Goal: Task Accomplishment & Management: Manage account settings

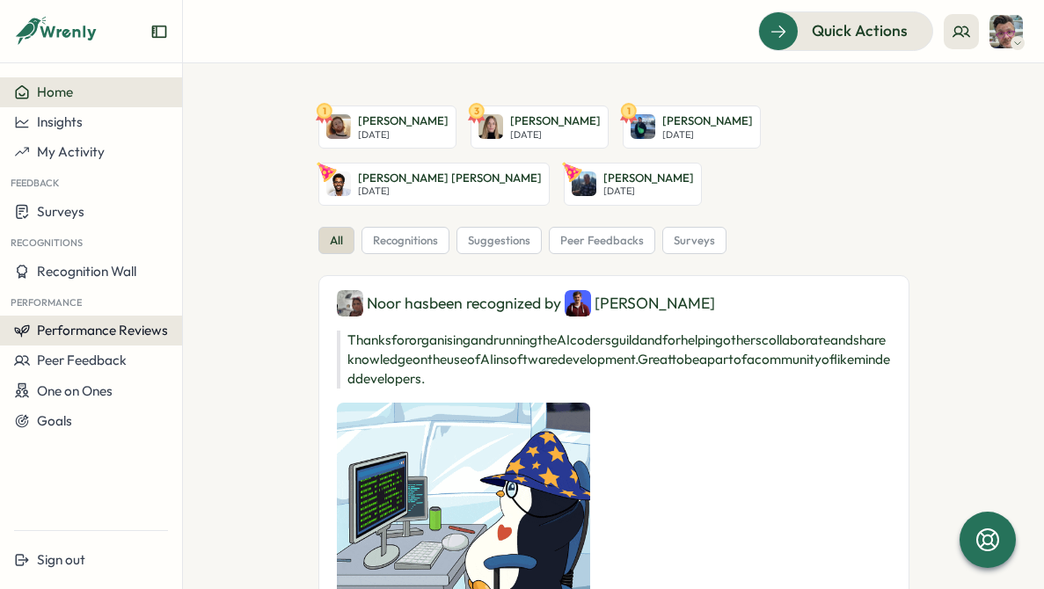
click at [85, 334] on span "Performance Reviews" at bounding box center [102, 330] width 131 height 17
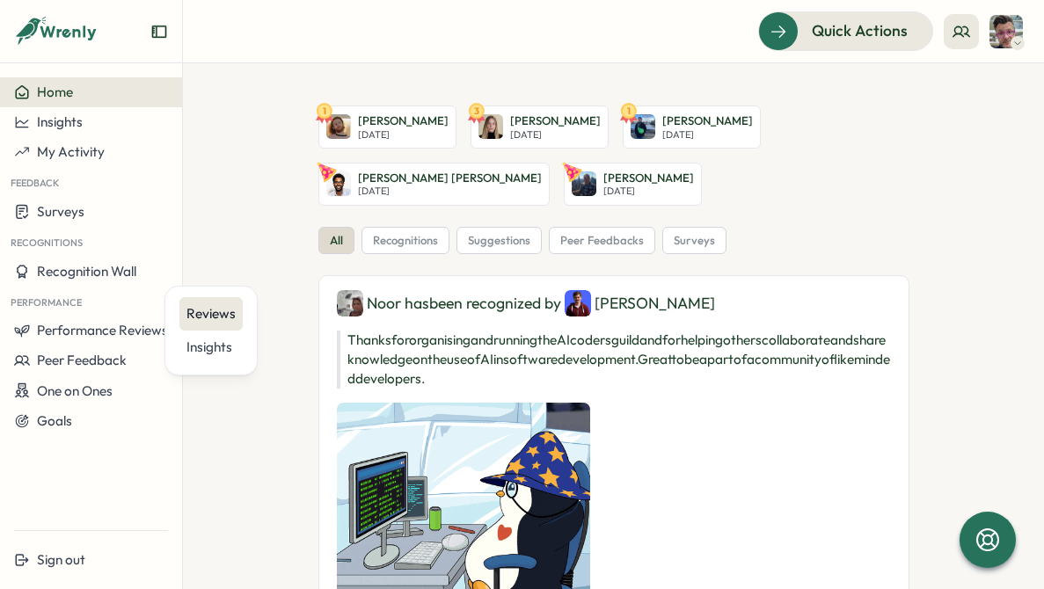
click at [208, 312] on div "Reviews" at bounding box center [210, 313] width 49 height 19
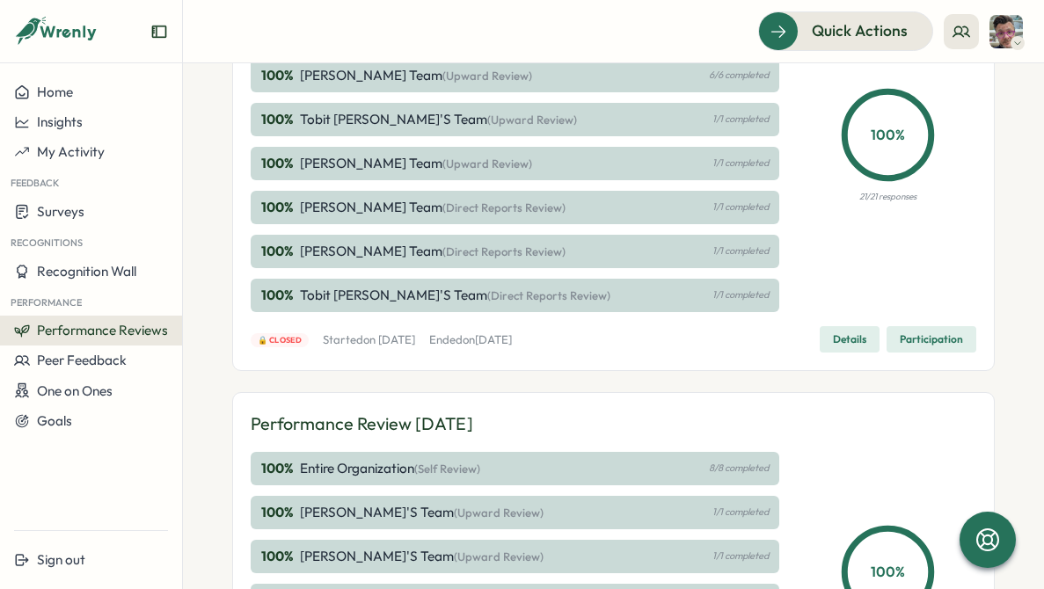
scroll to position [559, 0]
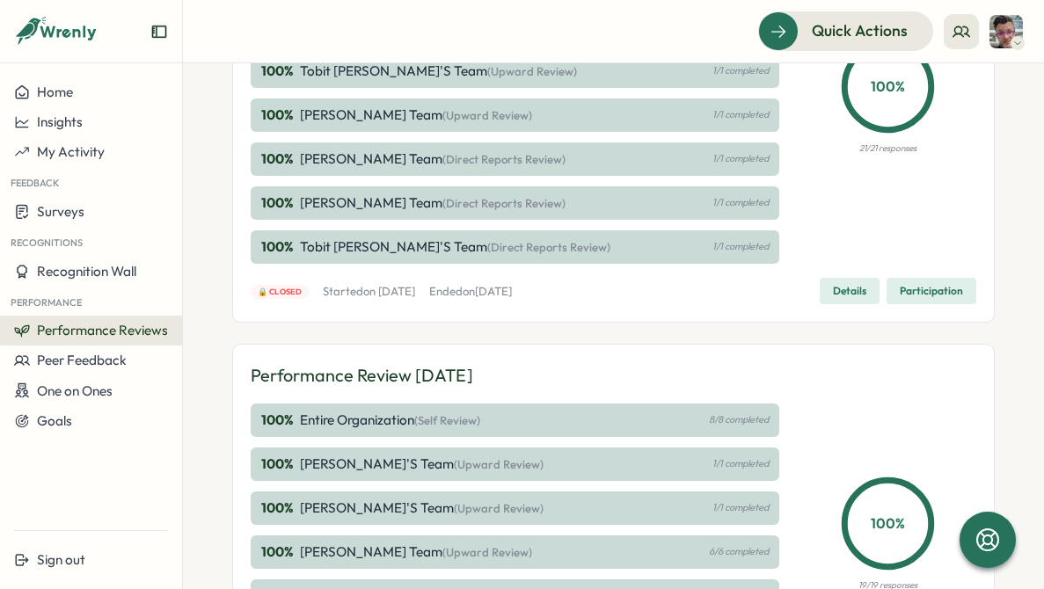
click at [851, 284] on span "Details" at bounding box center [849, 291] width 33 height 25
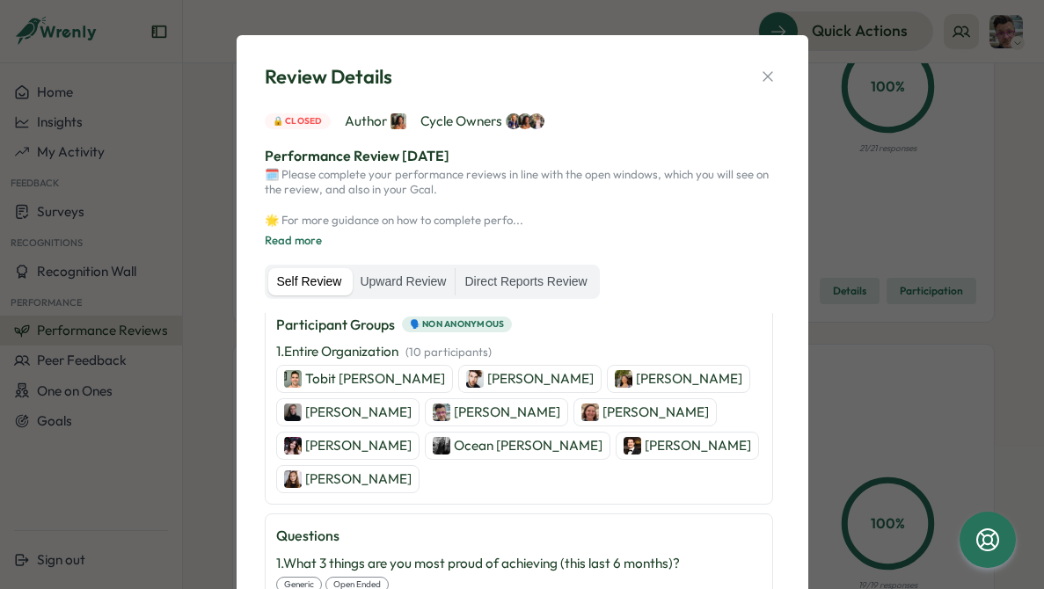
scroll to position [158, 0]
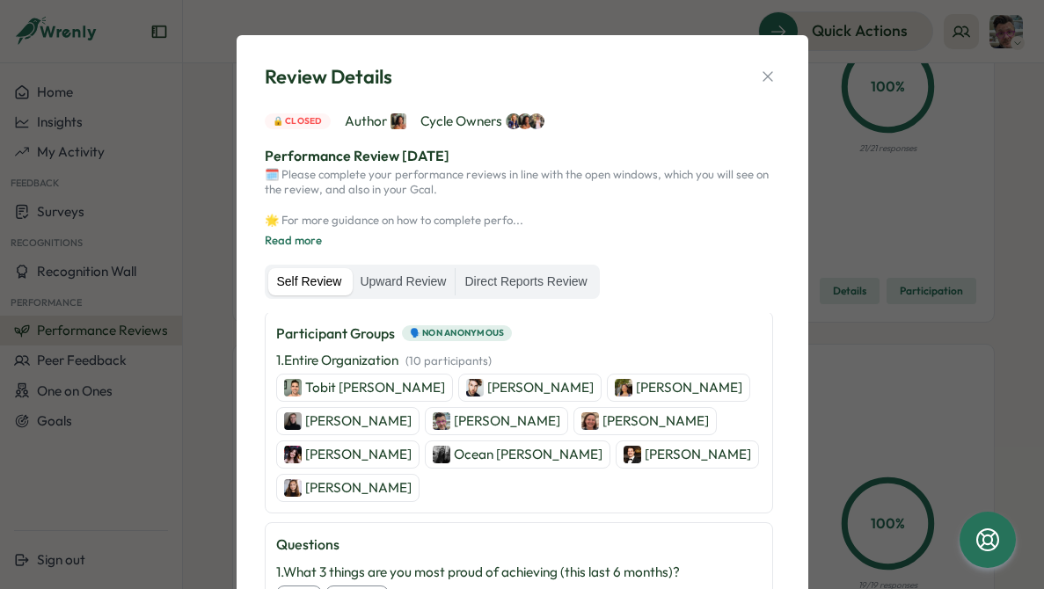
click at [454, 420] on p "[PERSON_NAME]" at bounding box center [507, 421] width 106 height 19
